Goal: Communication & Community: Connect with others

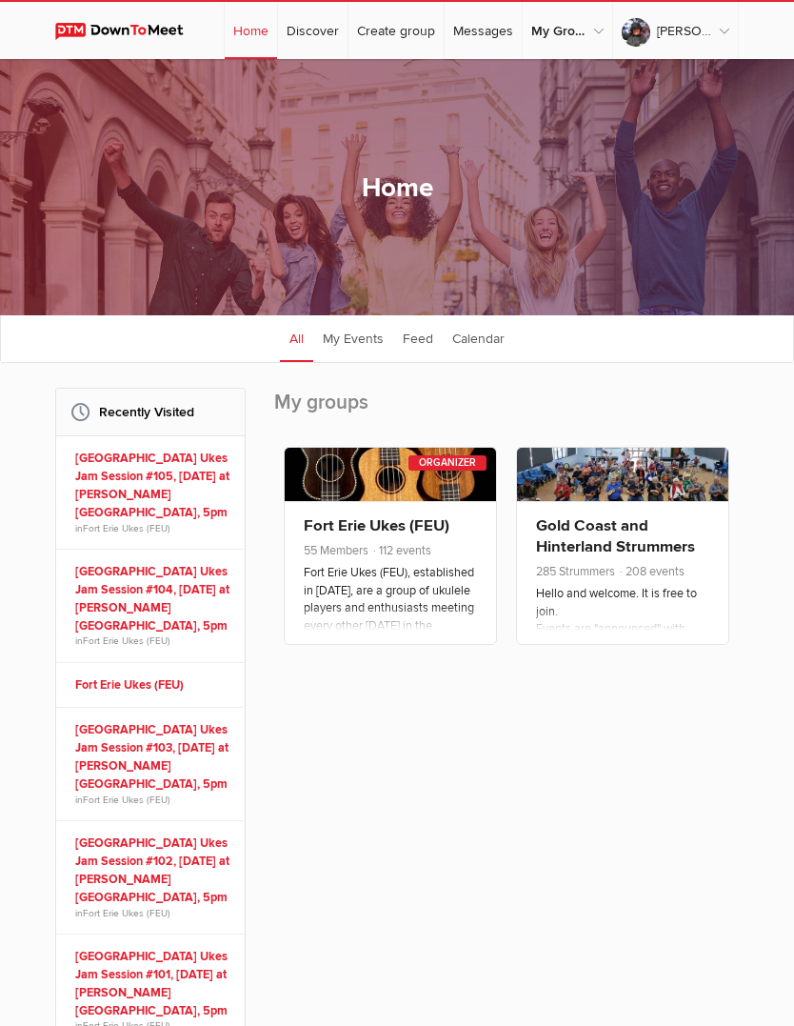
click at [428, 557] on div "Fort Erie Ukes (FEU) 55 Members 112 events Fort Erie Ukes (FEU), established in…" at bounding box center [390, 572] width 211 height 143
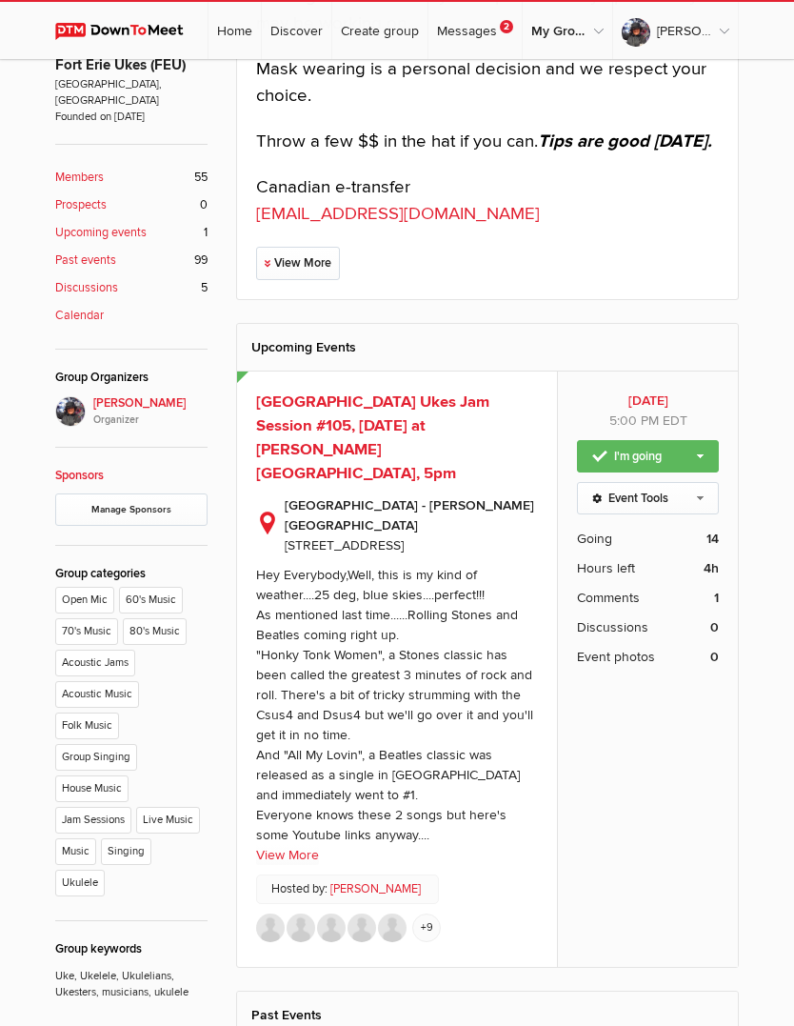
scroll to position [470, 0]
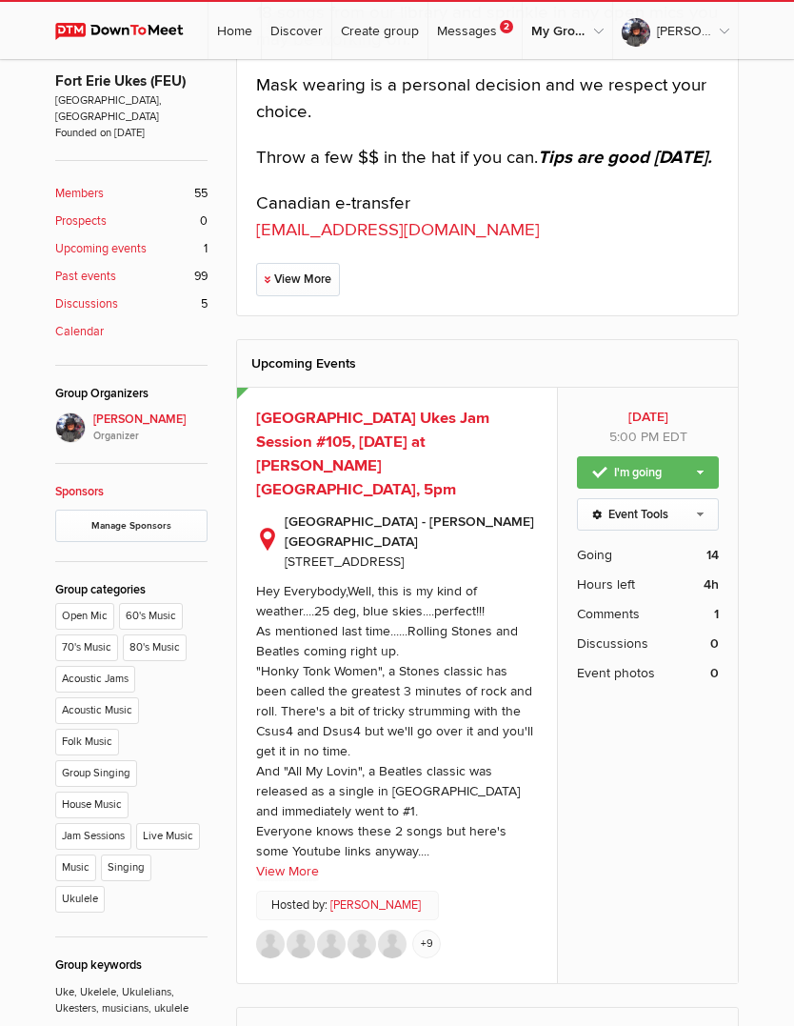
click at [604, 545] on span "Going" at bounding box center [594, 555] width 35 height 20
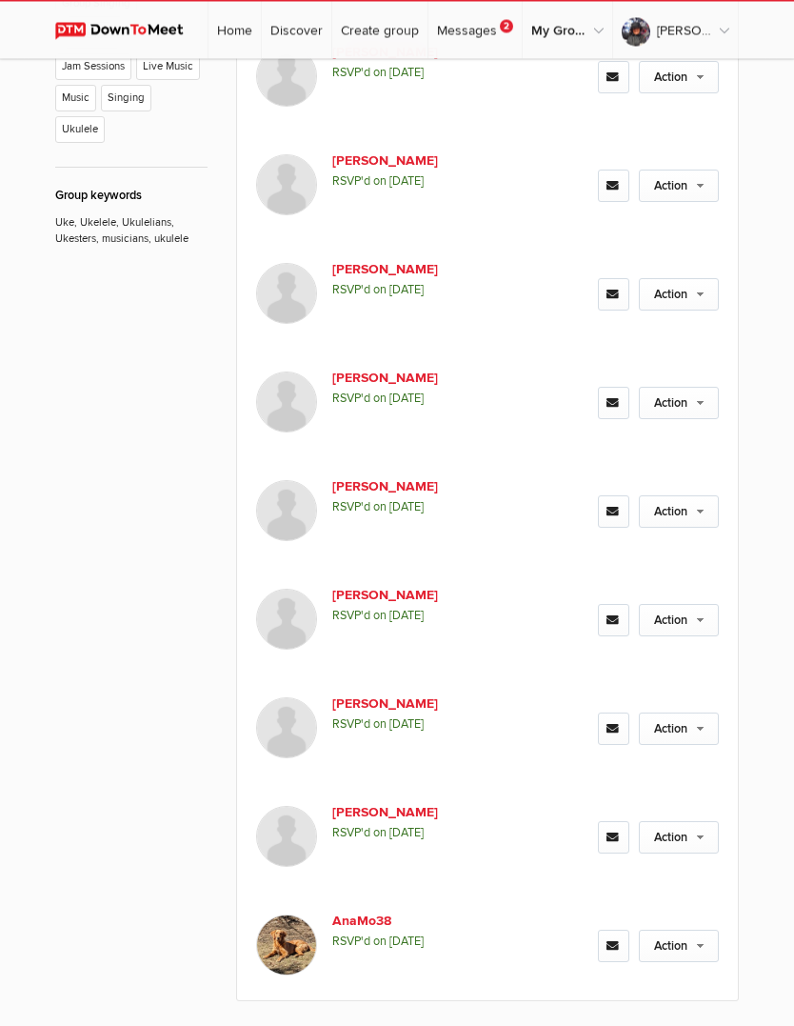
scroll to position [1355, 0]
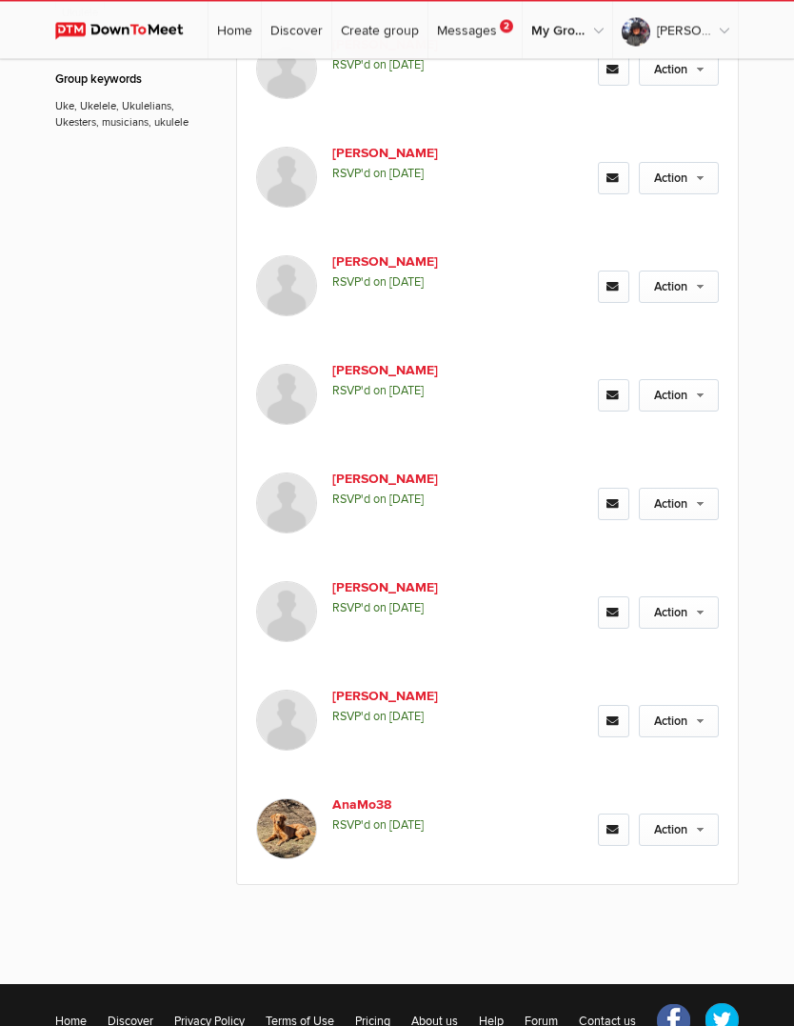
click at [378, 795] on link "AnaMo38" at bounding box center [406, 805] width 149 height 20
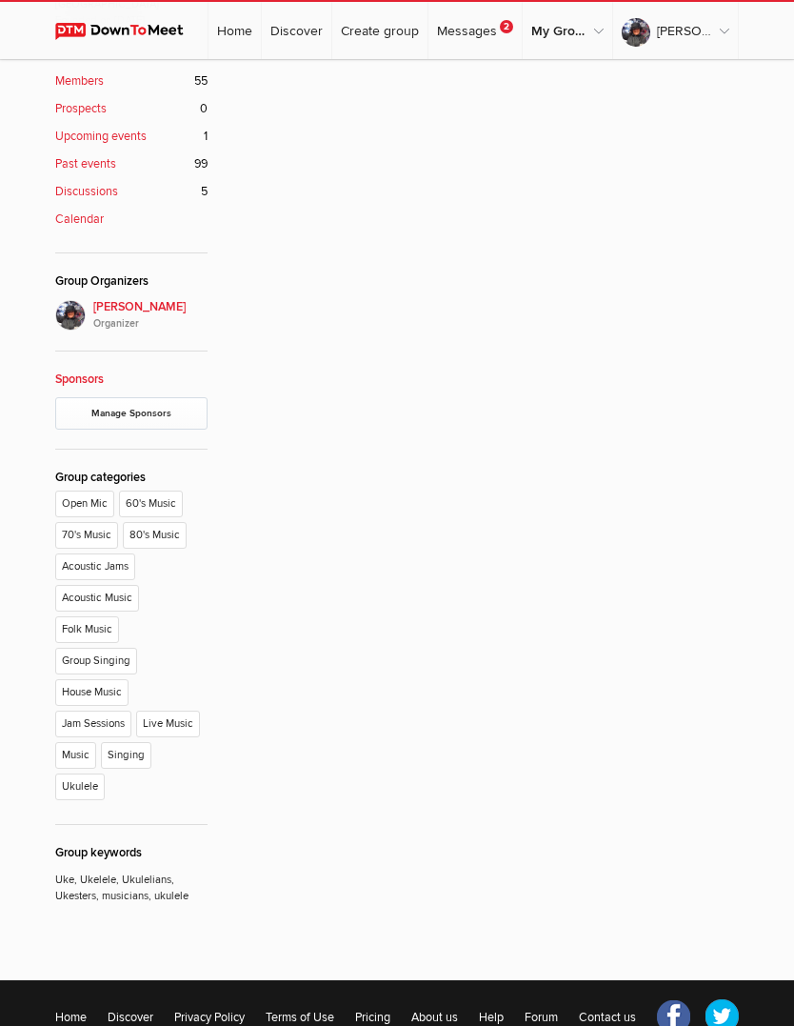
scroll to position [257, 0]
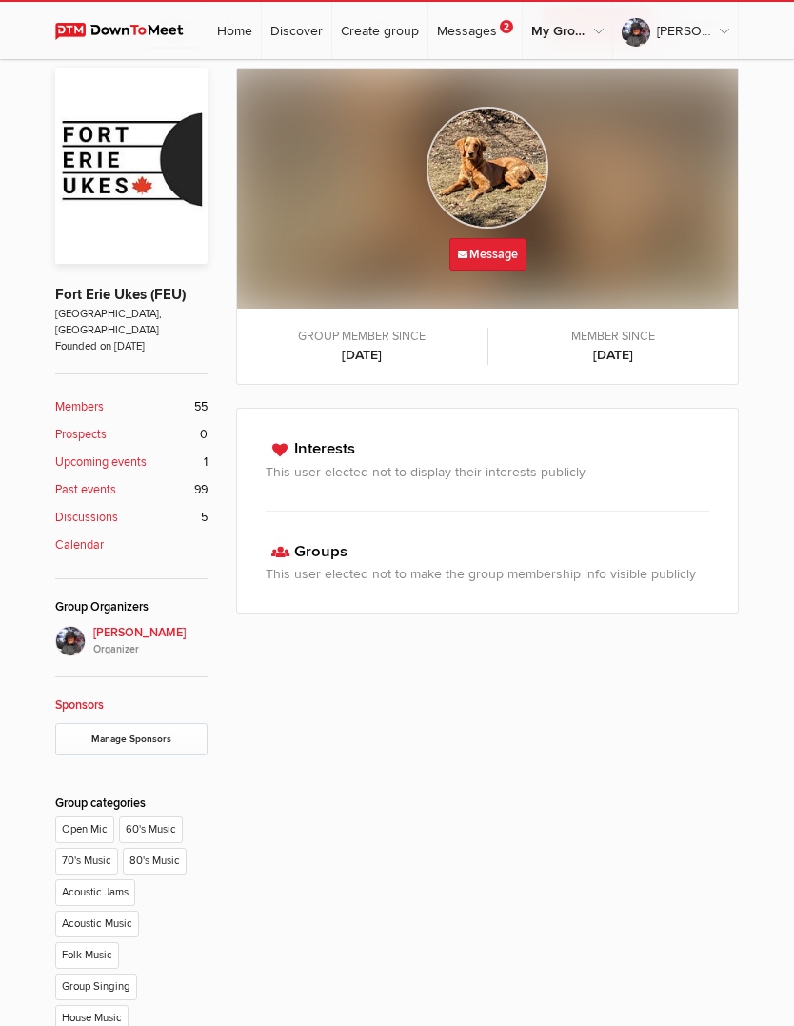
click at [495, 25] on link "Messages 2" at bounding box center [475, 30] width 93 height 57
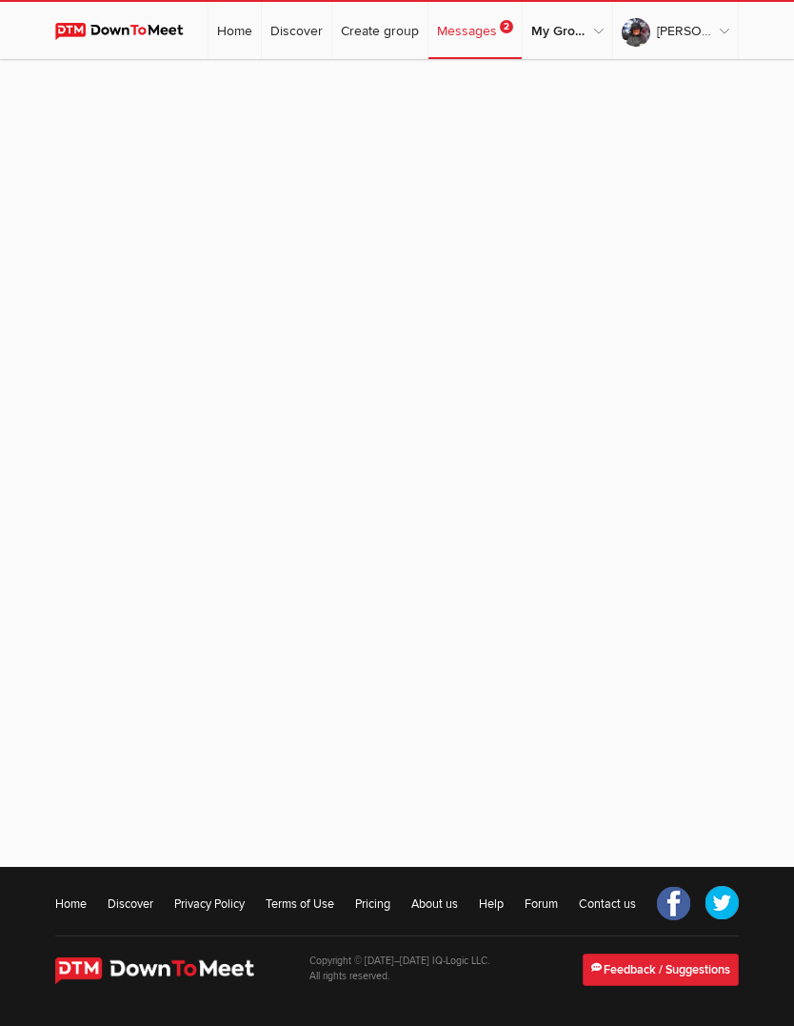
scroll to position [127, 0]
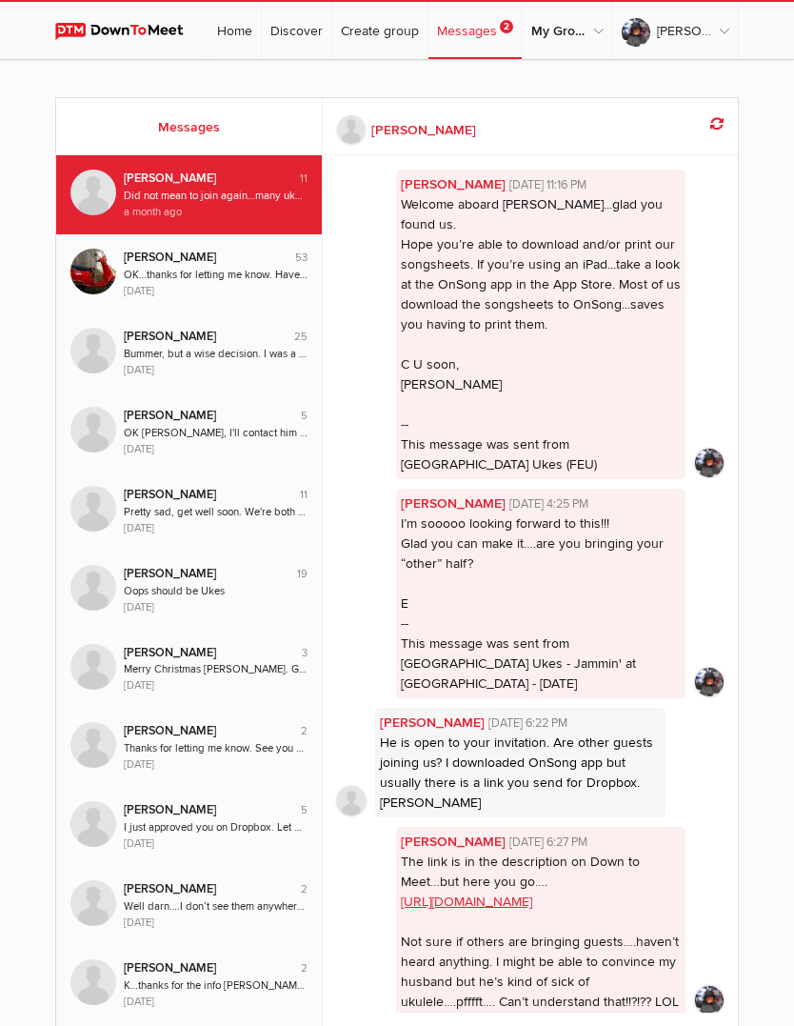
scroll to position [701, 0]
